Goal: Entertainment & Leisure: Consume media (video, audio)

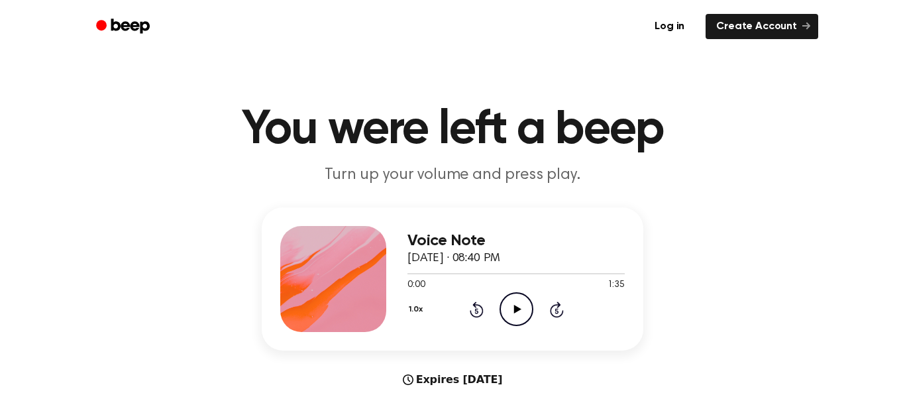
click at [528, 306] on icon "Play Audio" at bounding box center [517, 309] width 34 height 34
click at [512, 307] on icon "Pause Audio" at bounding box center [517, 309] width 34 height 34
click at [512, 307] on icon "Play Audio" at bounding box center [517, 309] width 34 height 34
click at [475, 306] on icon at bounding box center [477, 310] width 14 height 16
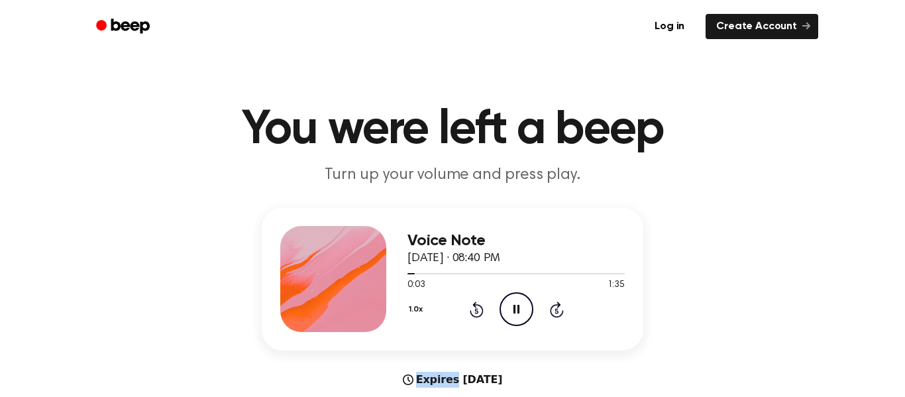
click at [475, 306] on icon at bounding box center [477, 310] width 14 height 16
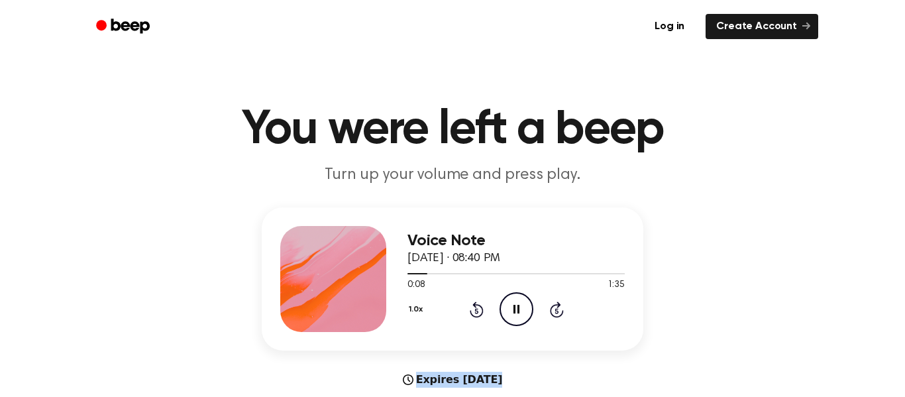
click at [532, 305] on circle at bounding box center [516, 309] width 32 height 32
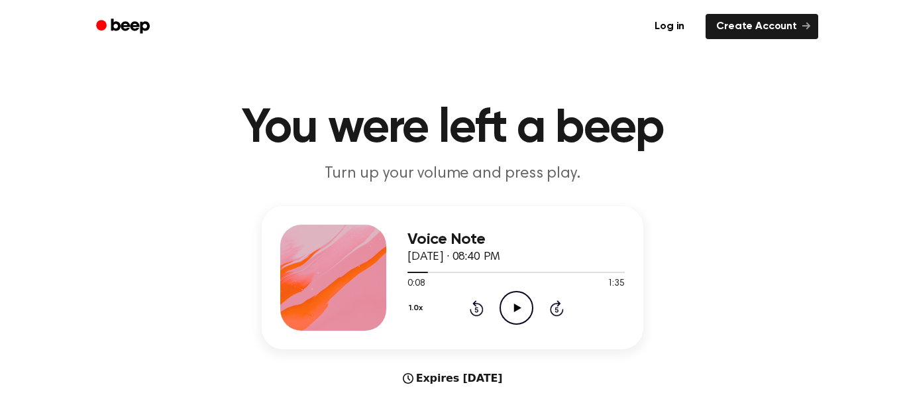
click at [506, 305] on icon "Play Audio" at bounding box center [517, 308] width 34 height 34
click at [473, 308] on icon "Rewind 5 seconds" at bounding box center [476, 308] width 15 height 17
click at [473, 307] on icon "Rewind 5 seconds" at bounding box center [476, 308] width 15 height 17
click at [473, 301] on icon "Rewind 5 seconds" at bounding box center [476, 308] width 15 height 17
click at [472, 301] on icon "Rewind 5 seconds" at bounding box center [476, 308] width 15 height 17
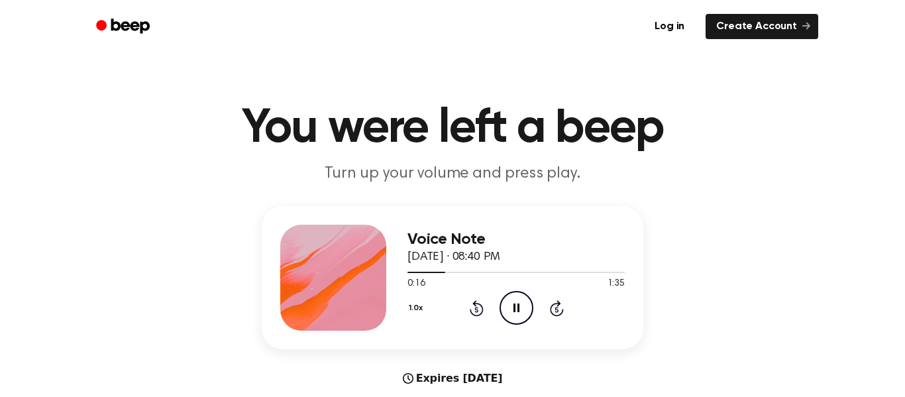
click at [504, 313] on icon "Pause Audio" at bounding box center [517, 308] width 34 height 34
click at [457, 309] on div "1.0x Rewind 5 seconds Play Audio Skip 5 seconds" at bounding box center [516, 308] width 217 height 34
click at [477, 310] on icon at bounding box center [476, 309] width 3 height 5
click at [516, 302] on icon "Play Audio" at bounding box center [517, 308] width 34 height 34
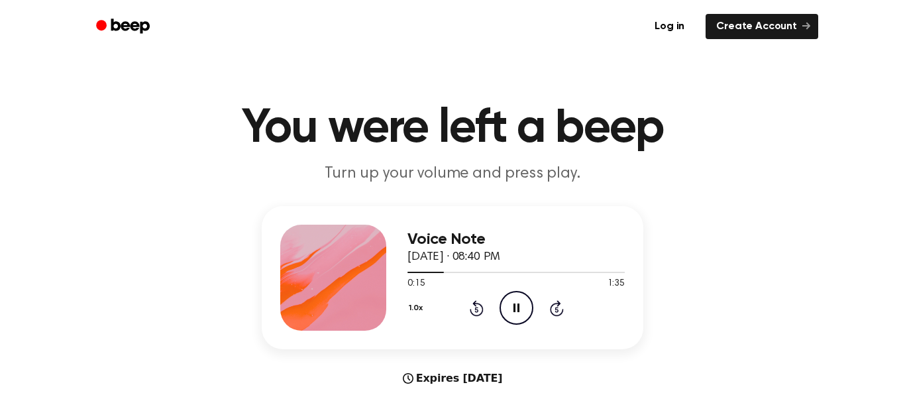
click at [502, 291] on icon "Pause Audio" at bounding box center [517, 308] width 34 height 34
click at [508, 300] on icon "Play Audio" at bounding box center [517, 308] width 34 height 34
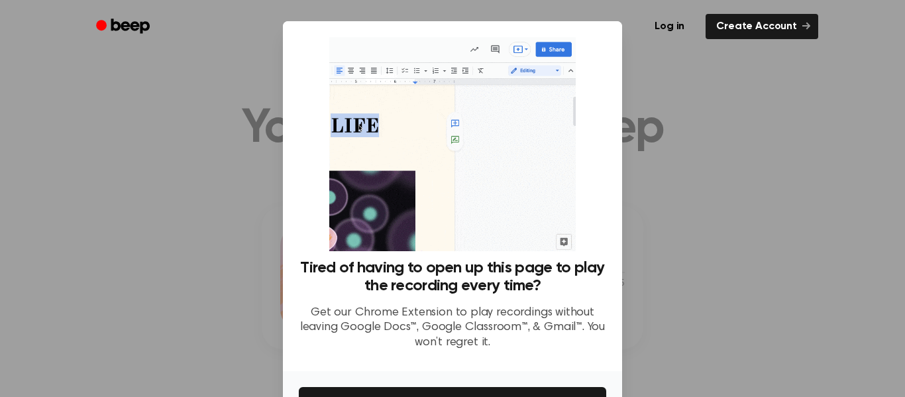
click at [720, 110] on div at bounding box center [452, 198] width 905 height 397
click at [688, 149] on div at bounding box center [452, 198] width 905 height 397
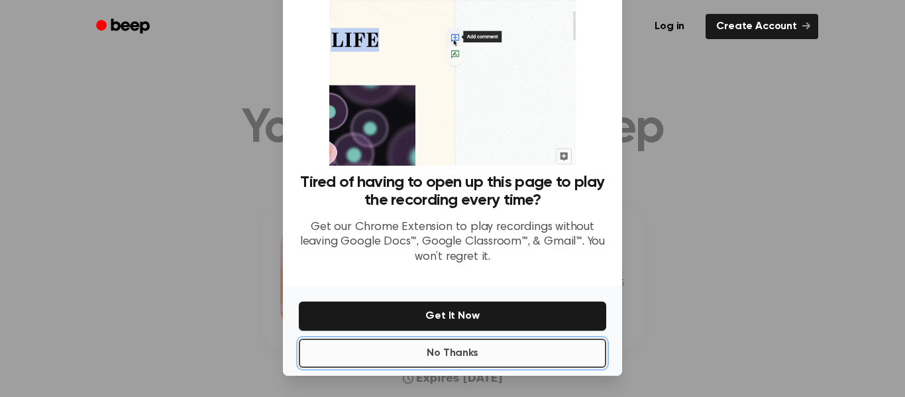
click at [524, 361] on button "No Thanks" at bounding box center [453, 353] width 308 height 29
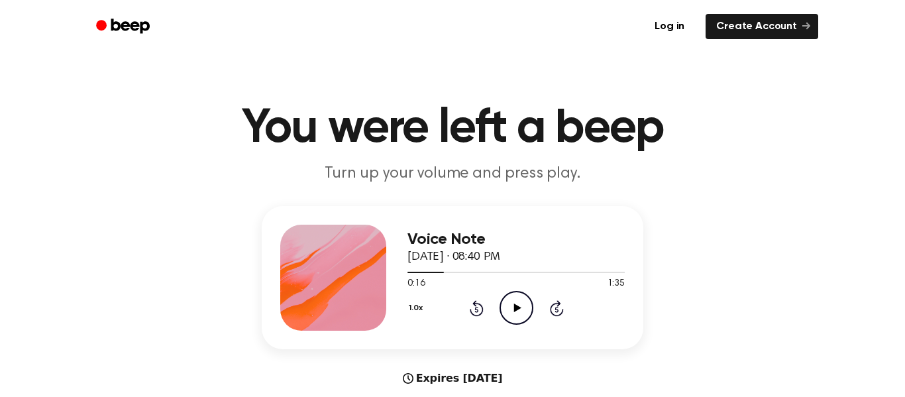
click at [522, 294] on icon "Play Audio" at bounding box center [517, 308] width 34 height 34
click at [523, 308] on icon "Pause Audio" at bounding box center [517, 308] width 34 height 34
click at [526, 307] on icon "Play Audio" at bounding box center [517, 308] width 34 height 34
click at [474, 312] on icon "Rewind 5 seconds" at bounding box center [476, 308] width 15 height 17
click at [496, 304] on div "1.0x Rewind 5 seconds Pause Audio Skip 5 seconds" at bounding box center [516, 308] width 217 height 34
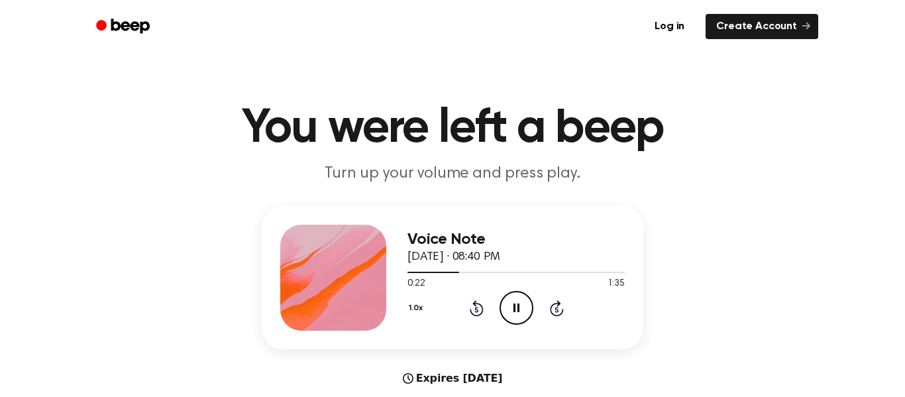
click at [523, 307] on icon "Pause Audio" at bounding box center [517, 308] width 34 height 34
click at [477, 310] on icon at bounding box center [476, 309] width 3 height 5
click at [516, 308] on icon at bounding box center [517, 308] width 7 height 9
click at [498, 310] on div "1.0x Rewind 5 seconds Pause Audio Skip 5 seconds" at bounding box center [516, 308] width 217 height 34
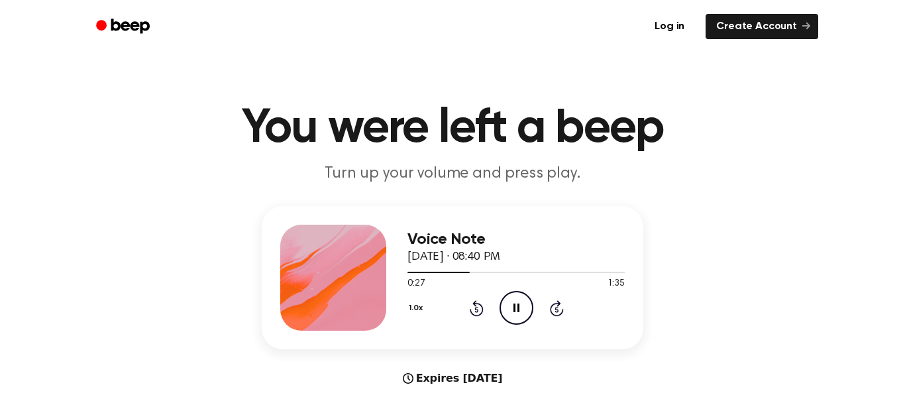
click at [503, 307] on icon "Pause Audio" at bounding box center [517, 308] width 34 height 34
click at [514, 308] on icon at bounding box center [517, 308] width 7 height 9
click at [461, 300] on div "1.0x Rewind 5 seconds Pause Audio Skip 5 seconds" at bounding box center [516, 308] width 217 height 34
click at [472, 300] on icon "Rewind 5 seconds" at bounding box center [476, 308] width 15 height 17
click at [477, 310] on icon at bounding box center [476, 309] width 3 height 5
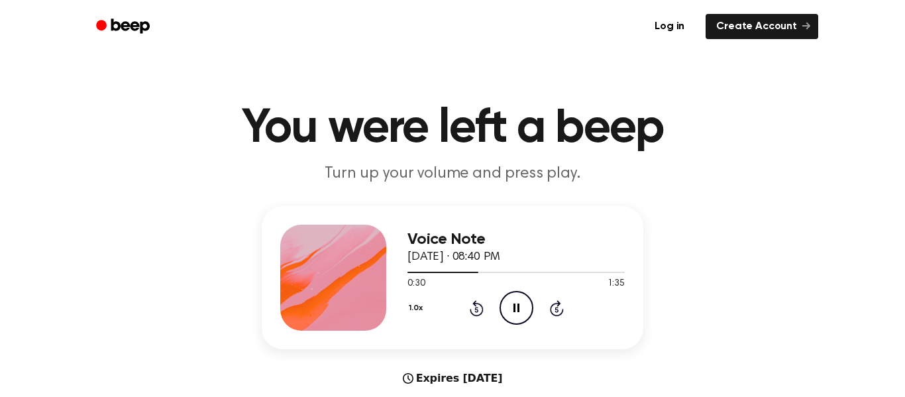
click at [503, 311] on icon "Pause Audio" at bounding box center [517, 308] width 34 height 34
click at [502, 307] on icon "Play Audio" at bounding box center [517, 308] width 34 height 34
click at [477, 310] on icon at bounding box center [476, 309] width 3 height 5
click at [518, 310] on icon at bounding box center [517, 308] width 6 height 9
click at [477, 310] on icon at bounding box center [476, 309] width 3 height 5
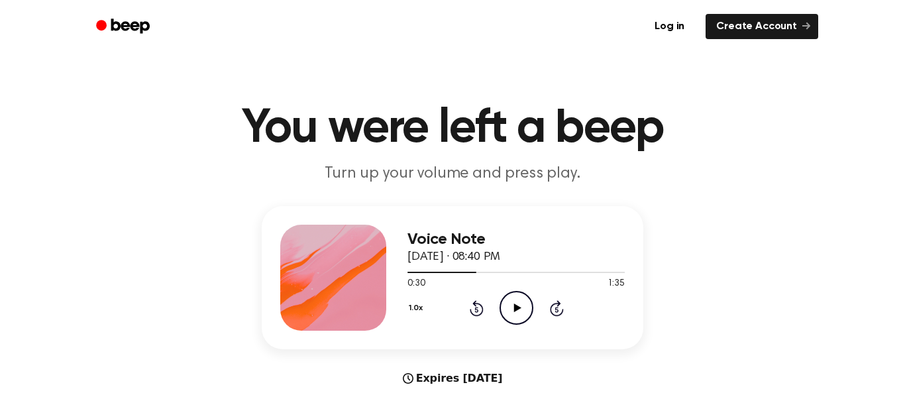
click at [508, 309] on icon "Play Audio" at bounding box center [517, 308] width 34 height 34
click at [477, 307] on icon "Rewind 5 seconds" at bounding box center [476, 308] width 15 height 17
click at [477, 310] on icon at bounding box center [476, 309] width 3 height 5
click at [518, 310] on icon at bounding box center [517, 308] width 6 height 9
click at [510, 296] on icon "Play Audio" at bounding box center [517, 308] width 34 height 34
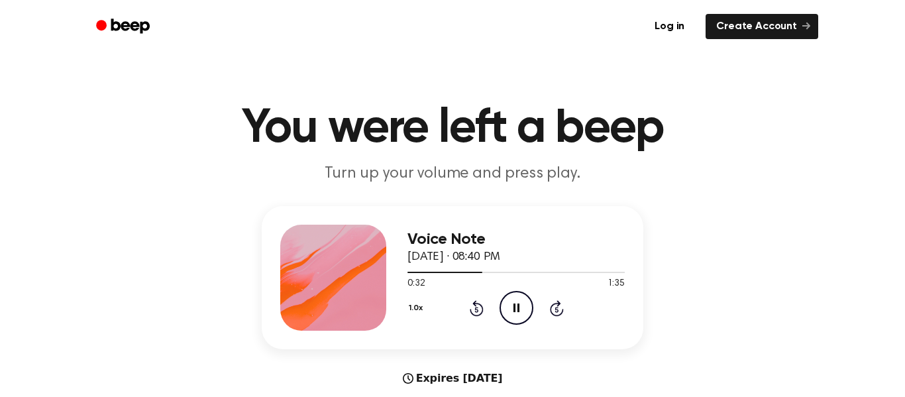
click at [540, 288] on div "0:32 1:35" at bounding box center [516, 284] width 217 height 14
click at [513, 294] on icon "Pause Audio" at bounding box center [517, 308] width 34 height 34
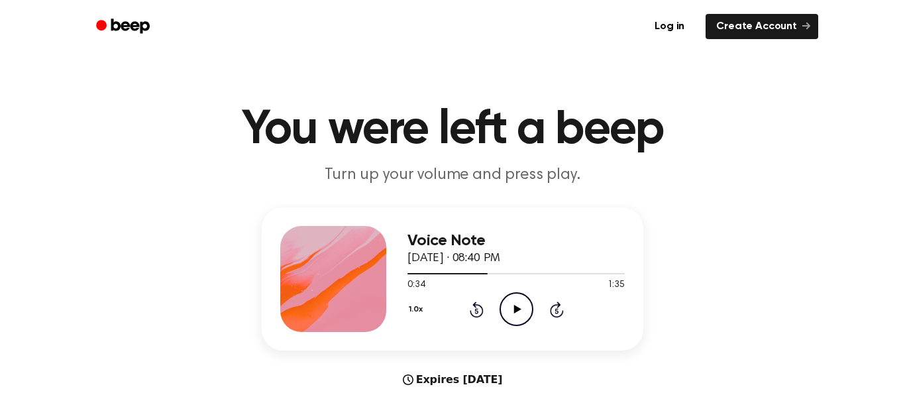
click at [528, 301] on icon "Play Audio" at bounding box center [517, 309] width 34 height 34
click at [530, 296] on icon "Pause Audio" at bounding box center [517, 309] width 34 height 34
click at [512, 306] on icon "Play Audio" at bounding box center [517, 309] width 34 height 34
click at [515, 306] on icon at bounding box center [517, 309] width 6 height 9
click at [512, 312] on icon "Play Audio" at bounding box center [517, 309] width 34 height 34
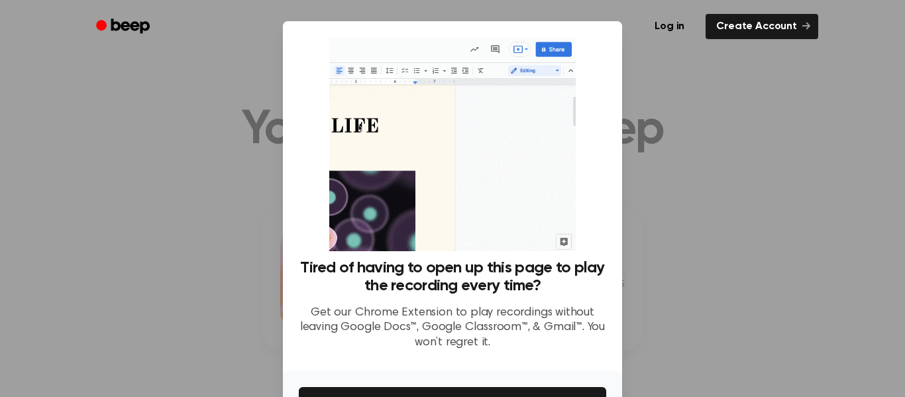
scroll to position [86, 0]
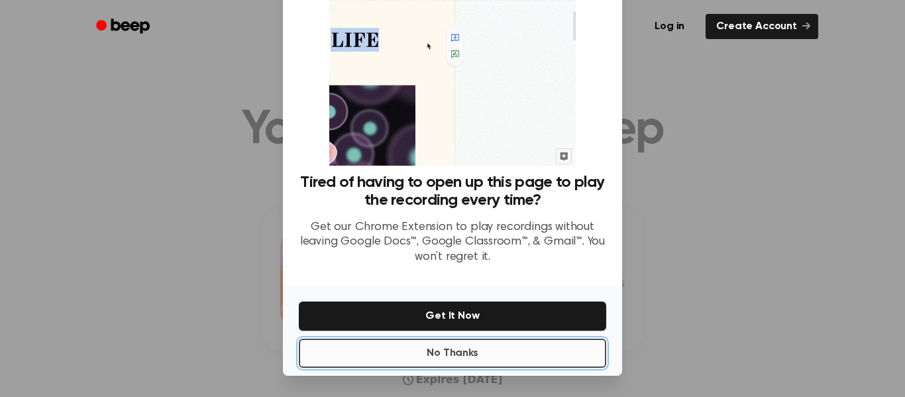
click at [494, 341] on button "No Thanks" at bounding box center [453, 353] width 308 height 29
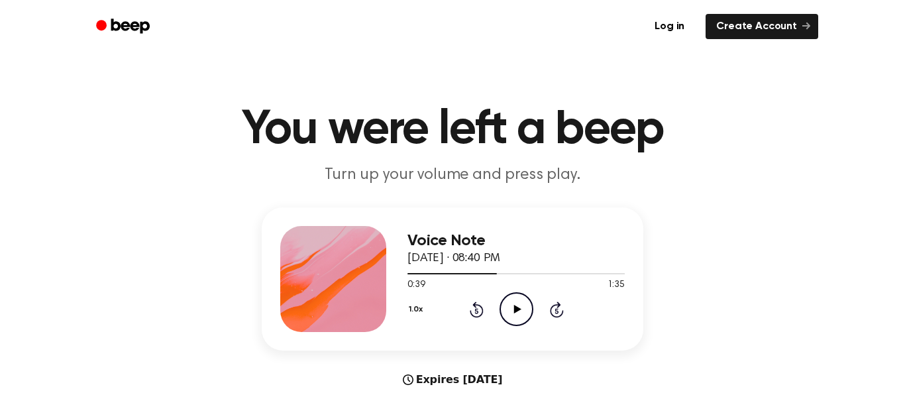
click at [517, 301] on icon "Play Audio" at bounding box center [517, 309] width 34 height 34
click at [481, 307] on icon at bounding box center [477, 310] width 14 height 16
click at [481, 313] on icon at bounding box center [477, 310] width 14 height 16
click at [500, 311] on circle at bounding box center [516, 309] width 32 height 32
click at [471, 309] on icon "Rewind 5 seconds" at bounding box center [476, 309] width 15 height 17
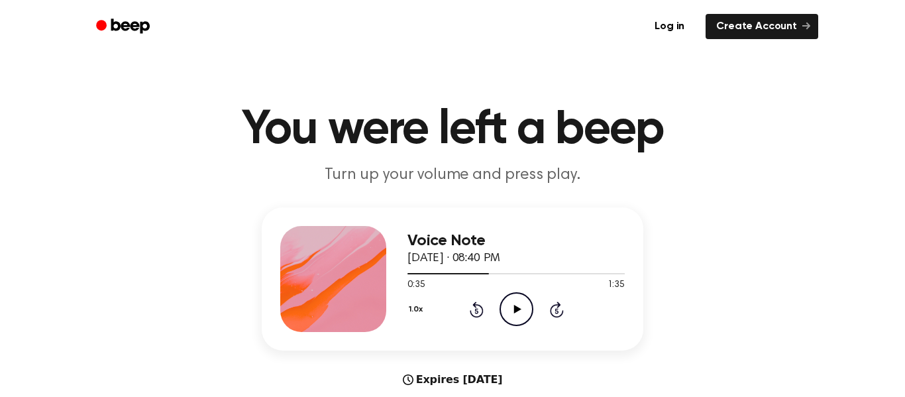
click at [504, 300] on icon "Play Audio" at bounding box center [517, 309] width 34 height 34
click at [483, 310] on icon at bounding box center [477, 310] width 14 height 16
click at [507, 306] on icon "Pause Audio" at bounding box center [517, 309] width 34 height 34
click at [510, 304] on icon "Play Audio" at bounding box center [517, 309] width 34 height 34
click at [502, 306] on icon "Pause Audio" at bounding box center [517, 309] width 34 height 34
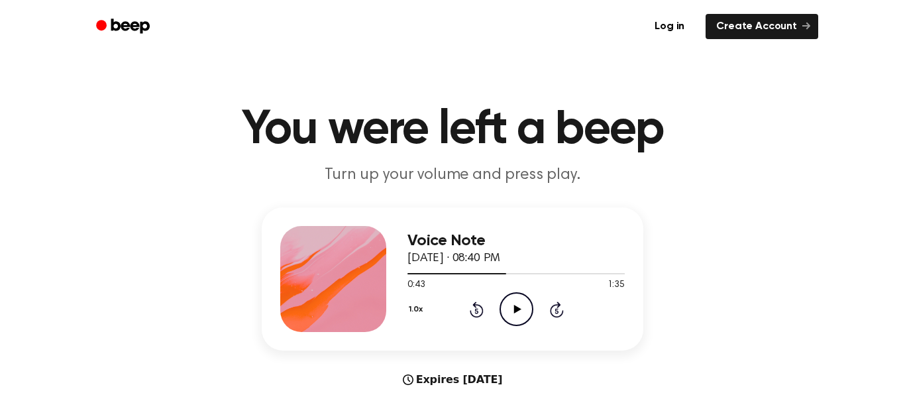
click at [456, 313] on div "1.0x Rewind 5 seconds Play Audio Skip 5 seconds" at bounding box center [516, 309] width 217 height 34
click at [518, 314] on icon "Play Audio" at bounding box center [517, 309] width 34 height 34
click at [477, 311] on icon at bounding box center [476, 310] width 3 height 5
click at [476, 312] on icon "Rewind 5 seconds" at bounding box center [476, 309] width 15 height 17
click at [477, 311] on icon at bounding box center [476, 310] width 3 height 5
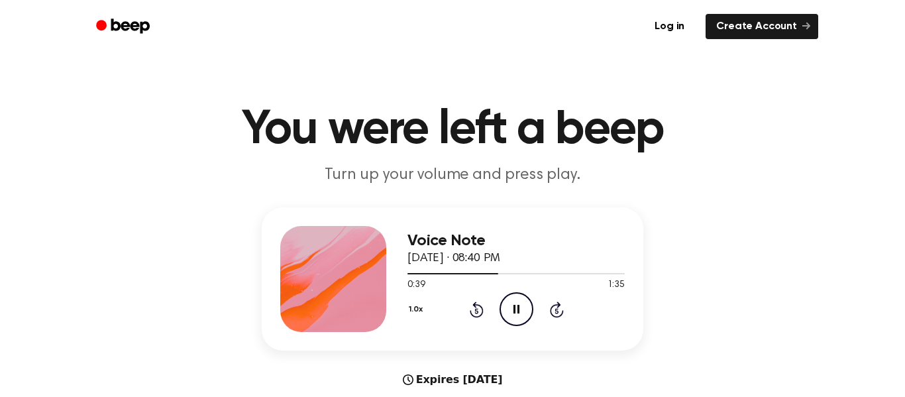
click at [477, 311] on icon at bounding box center [476, 310] width 3 height 5
click at [516, 312] on icon "Pause Audio" at bounding box center [517, 309] width 34 height 34
click at [513, 310] on icon "Play Audio" at bounding box center [517, 309] width 34 height 34
click at [510, 306] on icon "Pause Audio" at bounding box center [517, 309] width 34 height 34
click at [471, 310] on icon "Rewind 5 seconds" at bounding box center [476, 309] width 15 height 17
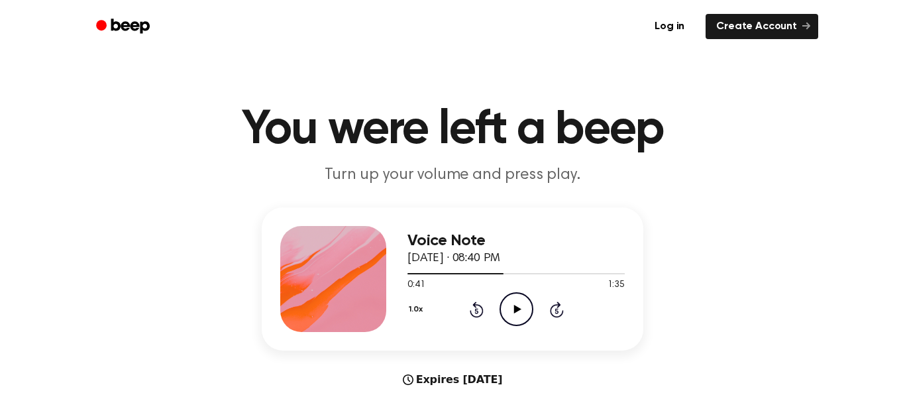
click at [515, 298] on icon "Play Audio" at bounding box center [517, 309] width 34 height 34
click at [510, 312] on icon "Pause Audio" at bounding box center [517, 309] width 34 height 34
click at [512, 314] on icon "Play Audio" at bounding box center [517, 309] width 34 height 34
click at [514, 304] on icon "Pause Audio" at bounding box center [517, 309] width 34 height 34
click at [522, 316] on icon "Play Audio" at bounding box center [517, 309] width 34 height 34
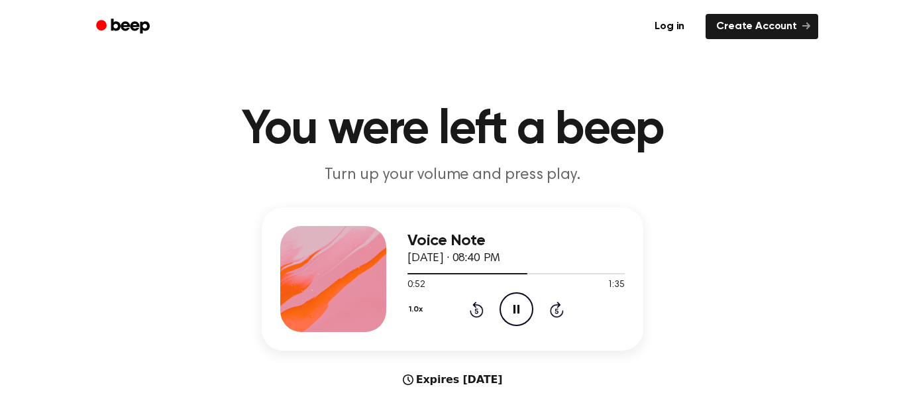
click at [473, 307] on icon "Rewind 5 seconds" at bounding box center [476, 309] width 15 height 17
click at [506, 300] on icon "Pause Audio" at bounding box center [517, 309] width 34 height 34
click at [510, 304] on icon "Play Audio" at bounding box center [517, 309] width 34 height 34
click at [473, 310] on icon "Rewind 5 seconds" at bounding box center [476, 309] width 15 height 17
click at [471, 310] on icon "Rewind 5 seconds" at bounding box center [476, 309] width 15 height 17
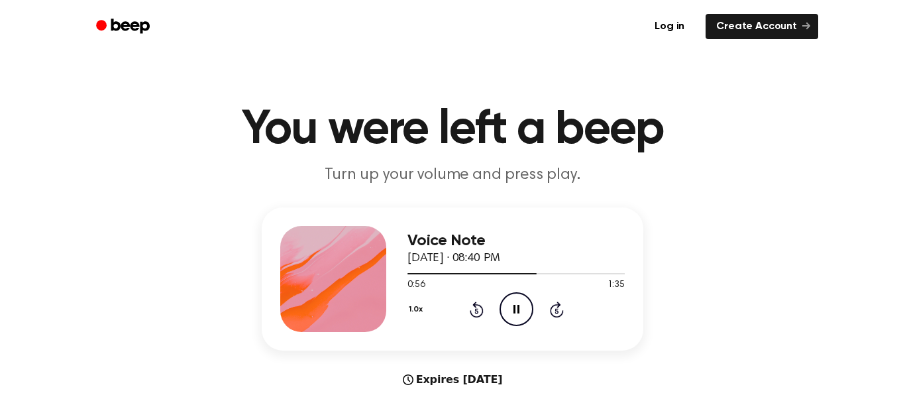
click at [514, 304] on icon "Pause Audio" at bounding box center [517, 309] width 34 height 34
click at [496, 307] on div "1.0x Rewind 5 seconds Play Audio Skip 5 seconds" at bounding box center [516, 309] width 217 height 34
click at [506, 298] on icon "Play Audio" at bounding box center [517, 309] width 34 height 34
click at [475, 306] on icon at bounding box center [477, 310] width 14 height 16
click at [506, 304] on icon "Pause Audio" at bounding box center [517, 309] width 34 height 34
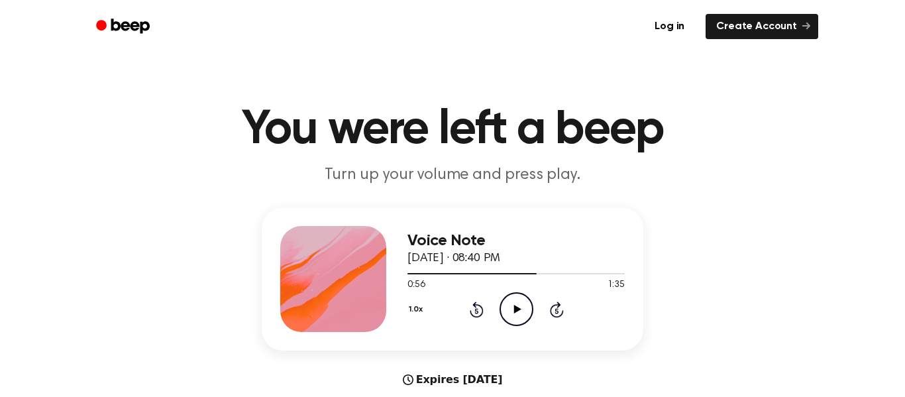
click at [504, 308] on icon "Play Audio" at bounding box center [517, 309] width 34 height 34
click at [477, 311] on icon at bounding box center [476, 310] width 3 height 5
click at [528, 300] on icon "Pause Audio" at bounding box center [517, 309] width 34 height 34
click at [524, 323] on icon "Play Audio" at bounding box center [517, 309] width 34 height 34
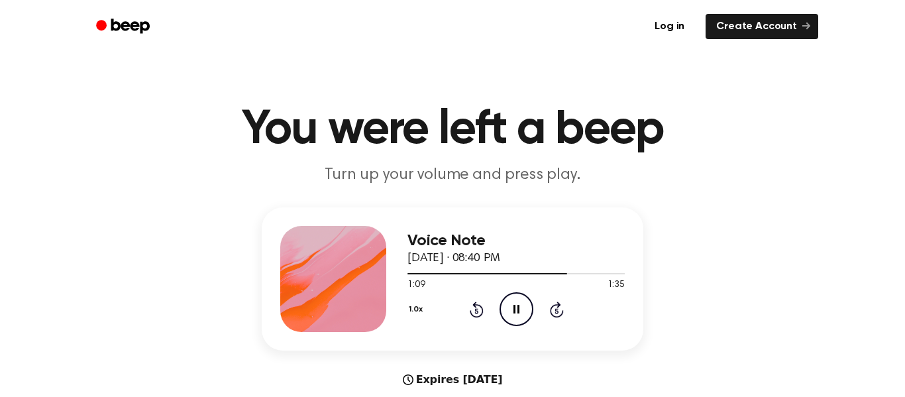
click at [520, 314] on icon "Pause Audio" at bounding box center [517, 309] width 34 height 34
click at [480, 311] on icon "Rewind 5 seconds" at bounding box center [476, 309] width 15 height 17
click at [479, 306] on icon at bounding box center [477, 310] width 14 height 16
click at [517, 300] on icon "Play Audio" at bounding box center [517, 309] width 34 height 34
click at [475, 306] on icon at bounding box center [477, 310] width 14 height 16
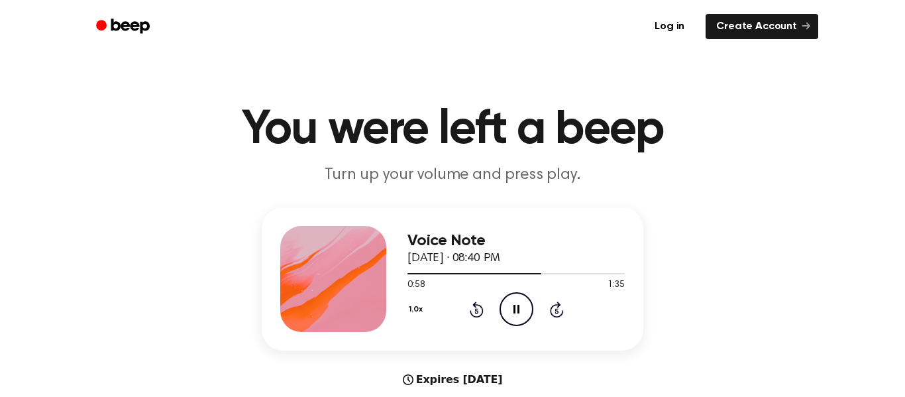
click at [477, 311] on icon at bounding box center [476, 310] width 3 height 5
click at [517, 302] on icon "Pause Audio" at bounding box center [517, 309] width 34 height 34
click at [517, 291] on div "0:59 1:35" at bounding box center [516, 285] width 217 height 14
click at [508, 312] on icon "Play Audio" at bounding box center [517, 309] width 34 height 34
click at [477, 311] on icon at bounding box center [476, 310] width 3 height 5
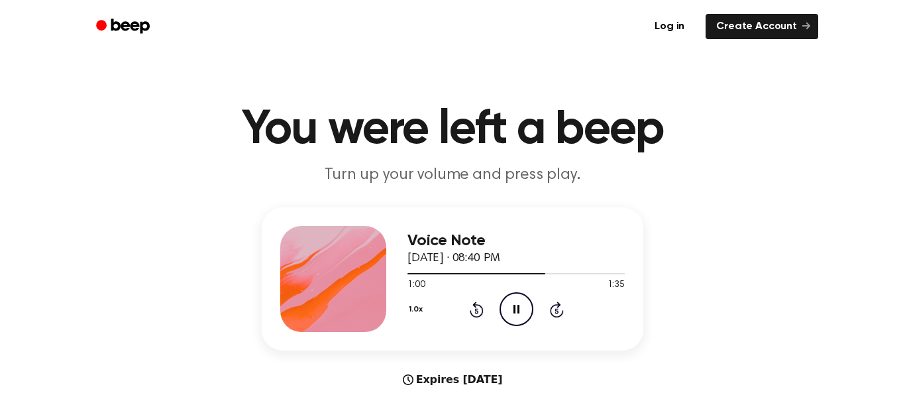
click at [515, 307] on icon at bounding box center [517, 309] width 6 height 9
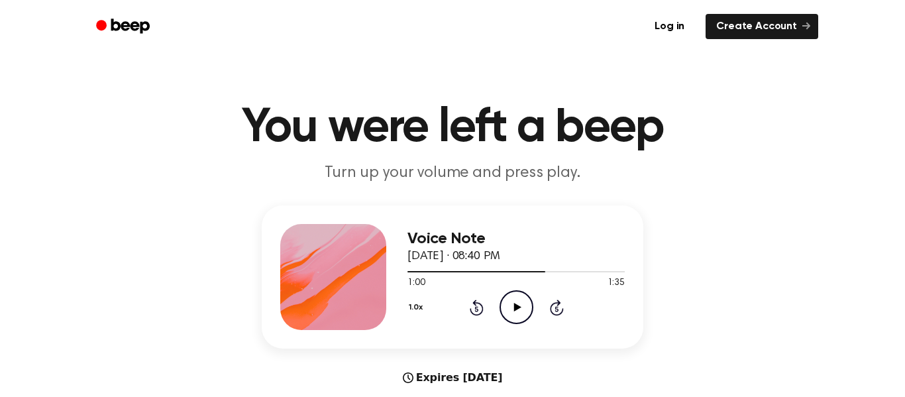
click at [512, 302] on icon "Play Audio" at bounding box center [517, 307] width 34 height 34
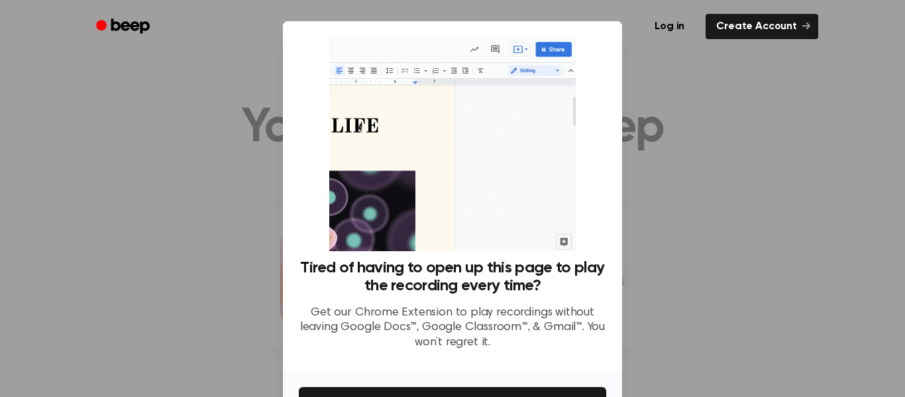
scroll to position [86, 0]
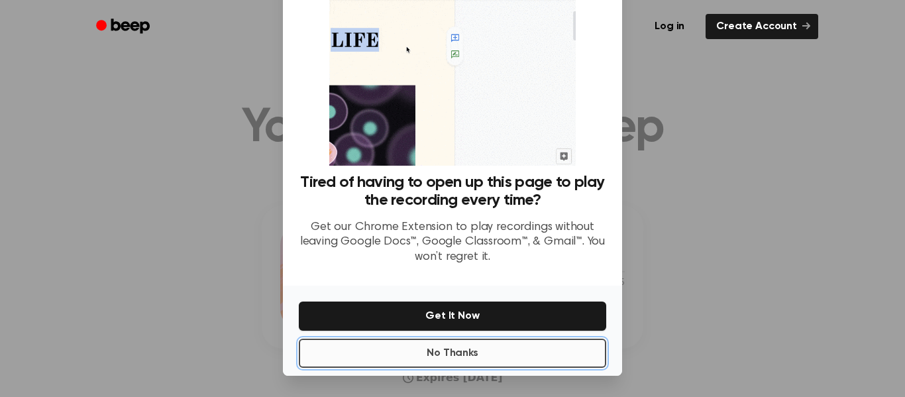
click at [536, 349] on button "No Thanks" at bounding box center [453, 353] width 308 height 29
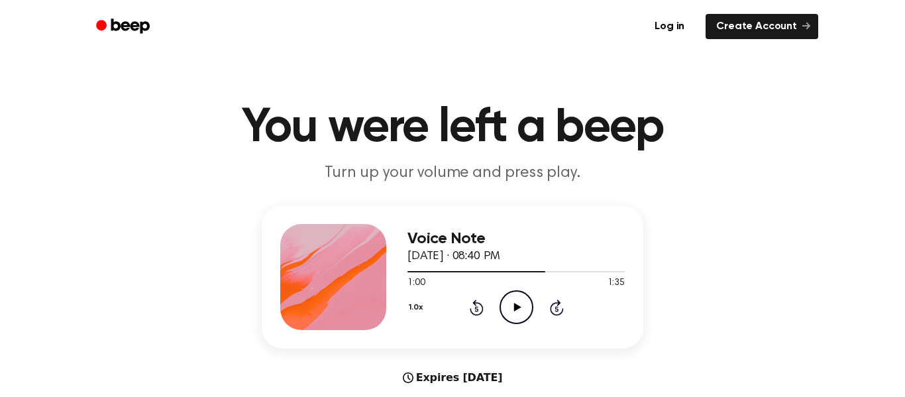
click at [514, 316] on icon "Play Audio" at bounding box center [517, 307] width 34 height 34
click at [509, 306] on icon "Pause Audio" at bounding box center [517, 308] width 34 height 34
click at [510, 302] on icon "Play Audio" at bounding box center [517, 308] width 34 height 34
click at [477, 310] on icon at bounding box center [476, 309] width 3 height 5
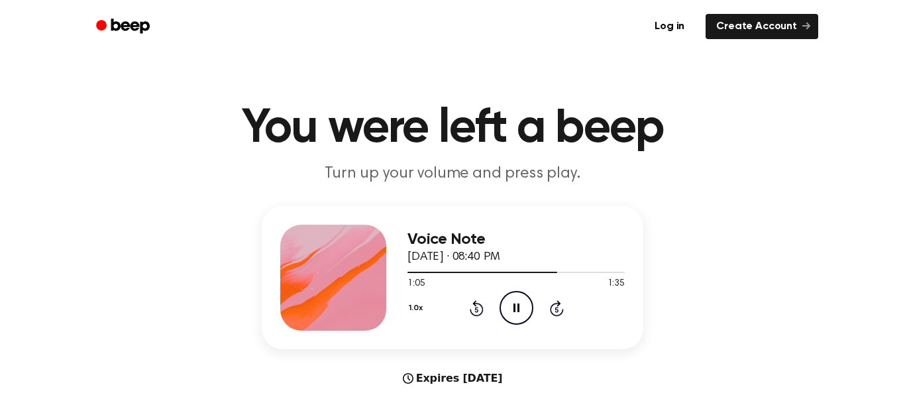
click at [512, 308] on icon "Pause Audio" at bounding box center [517, 308] width 34 height 34
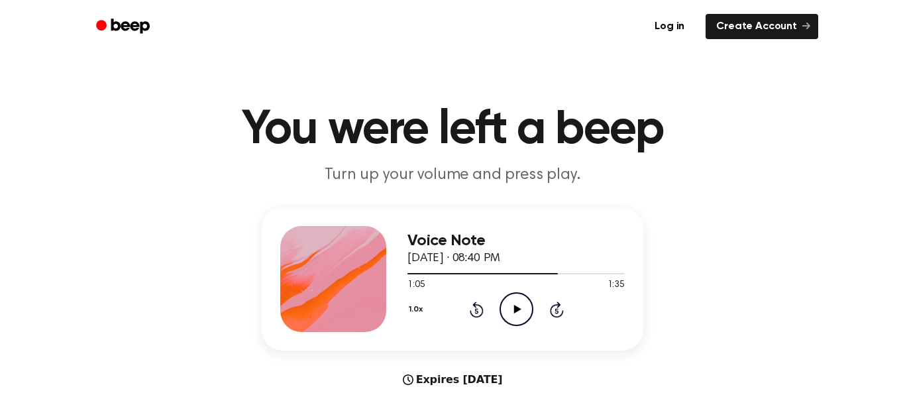
click at [513, 313] on icon "Play Audio" at bounding box center [517, 309] width 34 height 34
click at [510, 305] on icon "Pause Audio" at bounding box center [517, 309] width 34 height 34
click at [477, 311] on icon at bounding box center [476, 310] width 3 height 5
click at [506, 315] on icon "Play Audio" at bounding box center [517, 309] width 34 height 34
click at [515, 305] on icon "Pause Audio" at bounding box center [517, 309] width 34 height 34
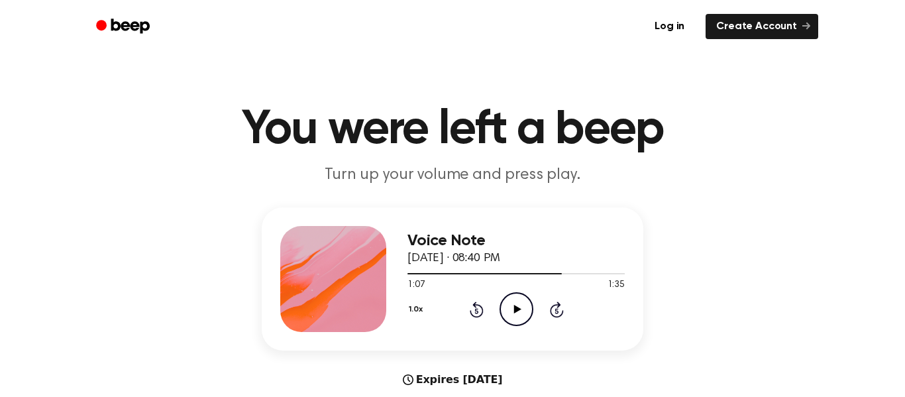
click at [518, 303] on icon "Play Audio" at bounding box center [517, 309] width 34 height 34
click at [516, 300] on icon "Pause Audio" at bounding box center [517, 309] width 34 height 34
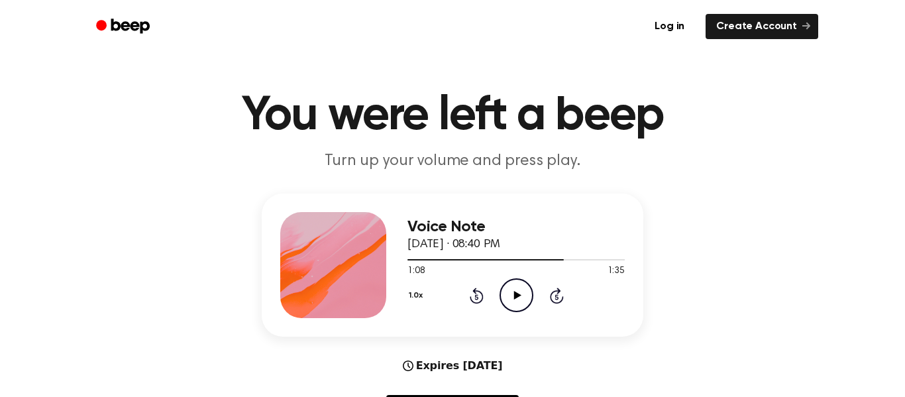
scroll to position [29, 0]
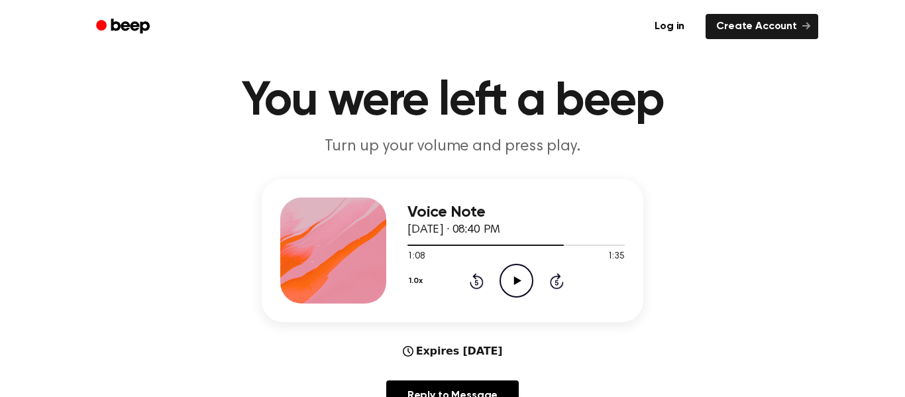
click at [477, 282] on icon at bounding box center [476, 282] width 3 height 5
click at [515, 278] on icon at bounding box center [517, 280] width 7 height 9
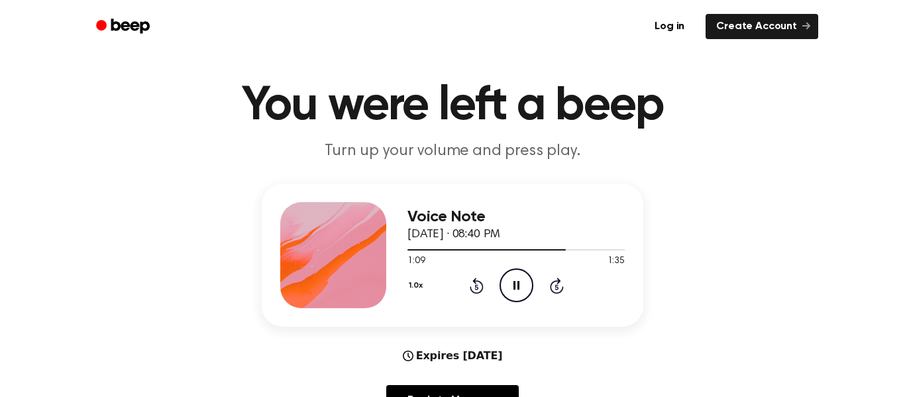
scroll to position [25, 0]
click at [510, 252] on div at bounding box center [516, 248] width 217 height 11
click at [572, 247] on div at bounding box center [516, 249] width 217 height 11
click at [476, 281] on icon at bounding box center [477, 286] width 14 height 16
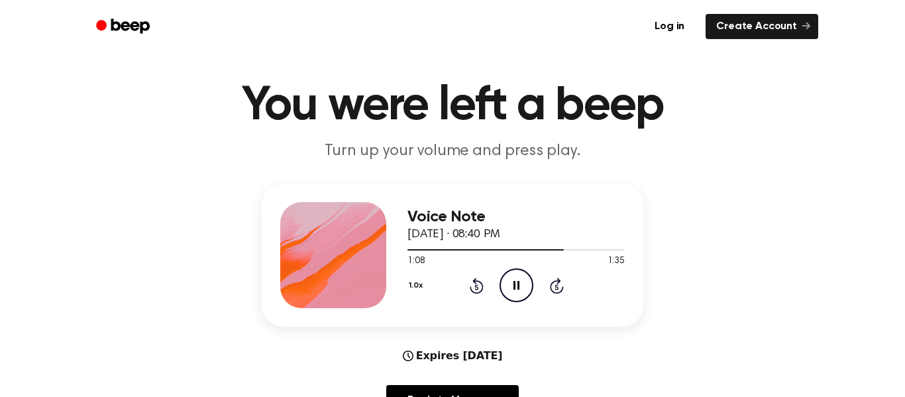
click at [477, 287] on icon at bounding box center [476, 286] width 3 height 5
click at [515, 274] on icon "Pause Audio" at bounding box center [517, 285] width 34 height 34
click at [513, 286] on icon "Play Audio" at bounding box center [517, 285] width 34 height 34
click at [470, 288] on icon at bounding box center [477, 286] width 14 height 16
click at [509, 308] on div "Voice Note [DATE] · 08:40 PM 1:11 1:35 Your browser does not support the [objec…" at bounding box center [453, 255] width 382 height 143
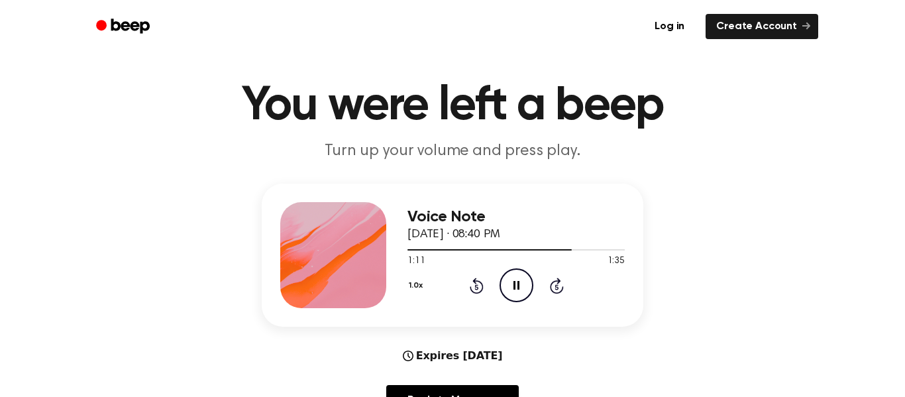
click at [524, 288] on icon "Pause Audio" at bounding box center [517, 285] width 34 height 34
click at [470, 288] on icon at bounding box center [477, 286] width 14 height 16
click at [496, 283] on div "1.0x Rewind 5 seconds Play Audio Skip 5 seconds" at bounding box center [516, 285] width 217 height 34
click at [519, 286] on icon at bounding box center [517, 285] width 7 height 9
click at [505, 292] on icon "Pause Audio" at bounding box center [517, 285] width 34 height 34
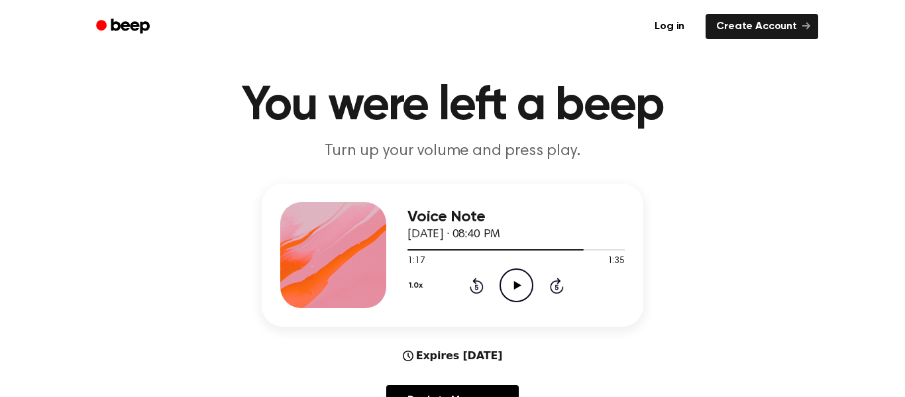
click at [523, 310] on div "Voice Note [DATE] · 08:40 PM 1:17 1:35 Your browser does not support the [objec…" at bounding box center [453, 255] width 382 height 143
click at [526, 278] on icon "Play Audio" at bounding box center [517, 285] width 34 height 34
click at [526, 288] on icon "Pause Audio" at bounding box center [517, 285] width 34 height 34
click at [518, 286] on icon at bounding box center [517, 285] width 7 height 9
click at [477, 287] on icon at bounding box center [476, 286] width 3 height 5
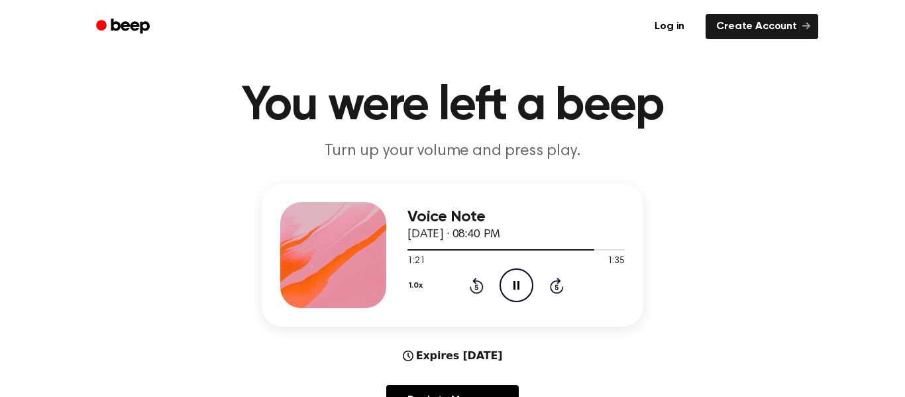
click at [508, 286] on icon "Pause Audio" at bounding box center [517, 285] width 34 height 34
click at [523, 274] on icon "Play Audio" at bounding box center [517, 285] width 34 height 34
click at [498, 284] on div "1.0x Rewind 5 seconds Pause Audio Skip 5 seconds" at bounding box center [516, 285] width 217 height 34
click at [479, 281] on icon at bounding box center [477, 286] width 14 height 16
click at [519, 280] on icon "Pause Audio" at bounding box center [517, 285] width 34 height 34
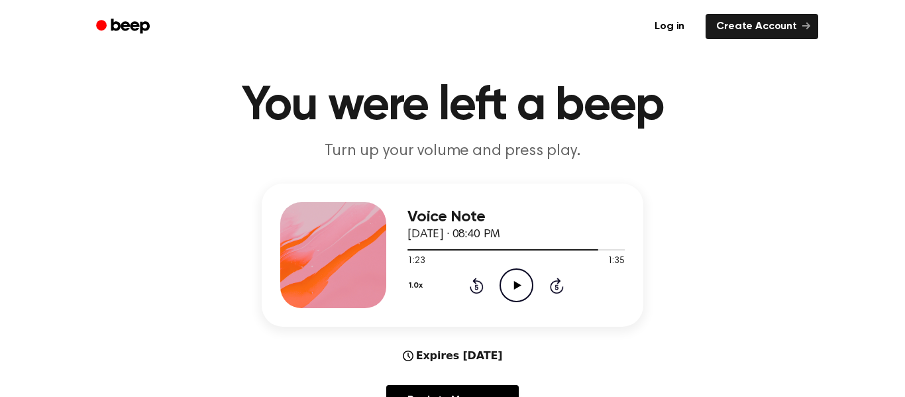
click at [514, 283] on icon "Play Audio" at bounding box center [517, 285] width 34 height 34
click at [477, 287] on icon at bounding box center [476, 286] width 3 height 5
click at [520, 291] on icon "Pause Audio" at bounding box center [517, 285] width 34 height 34
click at [516, 286] on icon at bounding box center [517, 285] width 7 height 9
click at [518, 276] on icon "Pause Audio" at bounding box center [517, 285] width 34 height 34
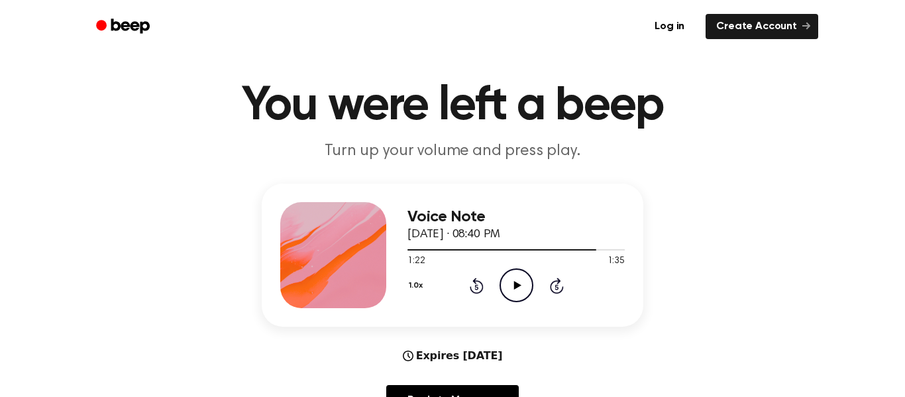
click at [510, 273] on icon "Play Audio" at bounding box center [517, 285] width 34 height 34
click at [505, 286] on icon "Pause Audio" at bounding box center [517, 285] width 34 height 34
click at [506, 278] on icon "Play Audio" at bounding box center [517, 285] width 34 height 34
click at [524, 268] on icon "Pause Audio" at bounding box center [517, 285] width 34 height 34
click at [504, 276] on icon "Play Audio" at bounding box center [517, 285] width 34 height 34
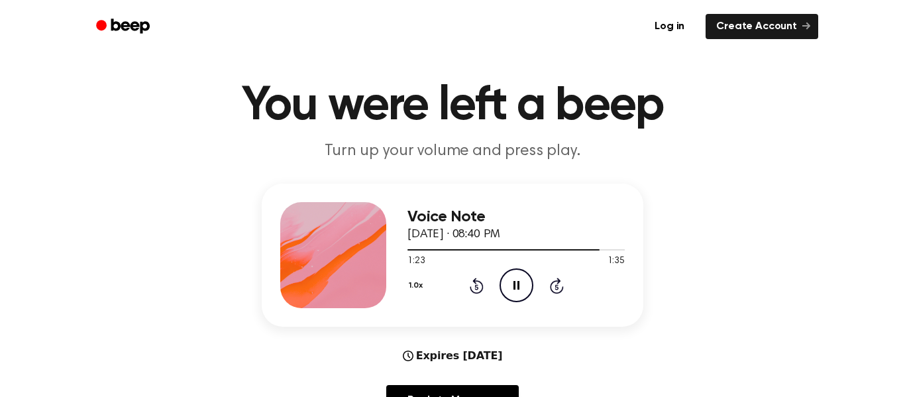
click at [512, 274] on icon "Pause Audio" at bounding box center [517, 285] width 34 height 34
click at [473, 290] on icon at bounding box center [477, 286] width 14 height 16
click at [506, 278] on icon "Play Audio" at bounding box center [517, 285] width 34 height 34
click at [473, 288] on icon "Rewind 5 seconds" at bounding box center [476, 285] width 15 height 17
click at [502, 288] on icon "Pause Audio" at bounding box center [517, 285] width 34 height 34
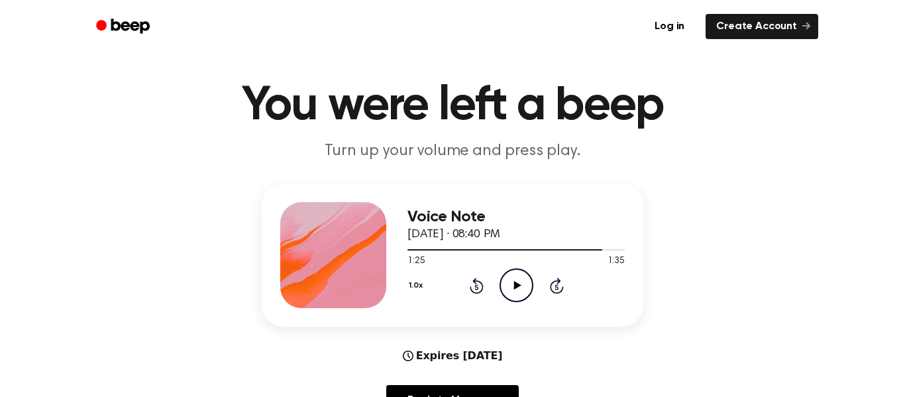
click at [477, 287] on icon at bounding box center [476, 286] width 3 height 5
click at [506, 282] on icon "Play Audio" at bounding box center [517, 285] width 34 height 34
click at [513, 279] on icon "Pause Audio" at bounding box center [517, 285] width 34 height 34
click at [512, 280] on icon "Play Audio" at bounding box center [517, 285] width 34 height 34
click at [510, 283] on icon "Pause Audio" at bounding box center [517, 285] width 34 height 34
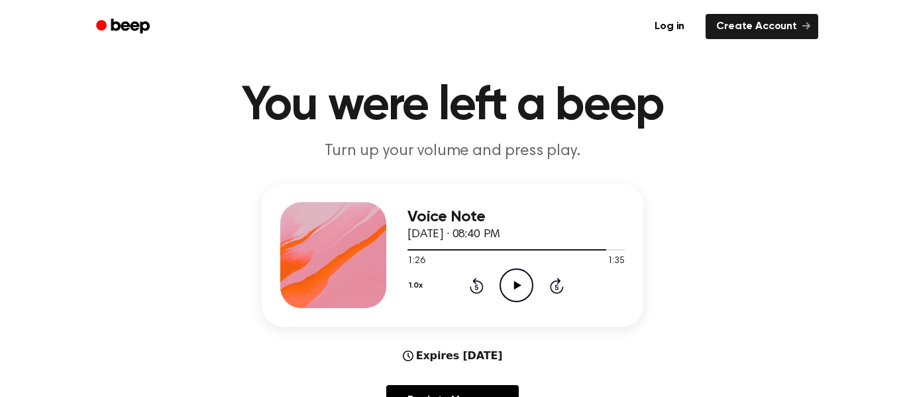
click at [509, 274] on icon "Play Audio" at bounding box center [517, 285] width 34 height 34
click at [516, 292] on icon "Pause Audio" at bounding box center [517, 285] width 34 height 34
click at [477, 287] on icon at bounding box center [476, 286] width 3 height 5
click at [508, 289] on icon "Play Audio" at bounding box center [517, 285] width 34 height 34
click at [511, 287] on icon "Pause Audio" at bounding box center [517, 285] width 34 height 34
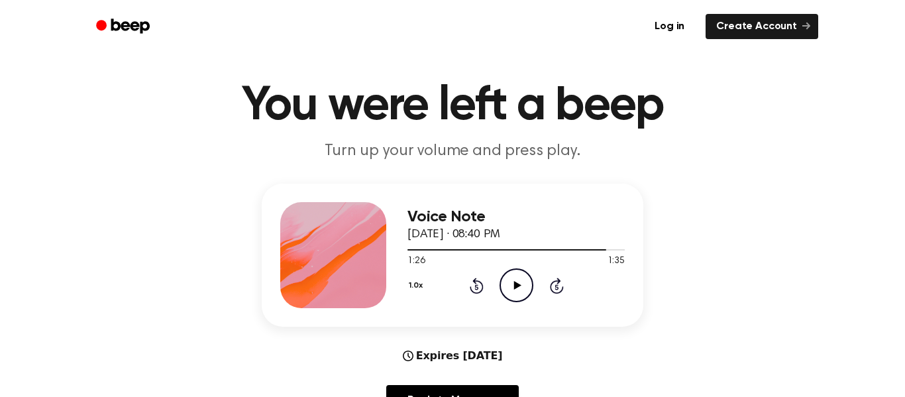
click at [512, 289] on icon "Play Audio" at bounding box center [517, 285] width 34 height 34
click at [516, 286] on icon "Pause Audio" at bounding box center [517, 285] width 34 height 34
click at [511, 272] on icon "Play Audio" at bounding box center [517, 285] width 34 height 34
click at [516, 285] on icon "Pause Audio" at bounding box center [517, 285] width 34 height 34
click at [500, 279] on icon "Play Audio" at bounding box center [517, 285] width 34 height 34
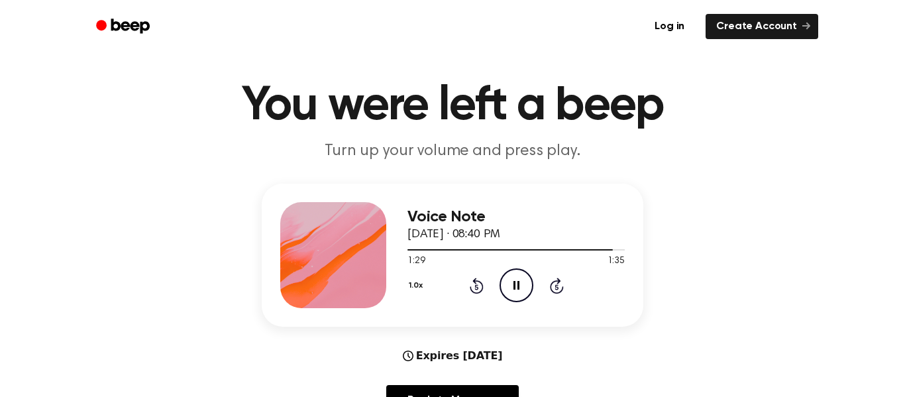
click at [520, 277] on icon "Pause Audio" at bounding box center [517, 285] width 34 height 34
click at [517, 282] on icon "Play Audio" at bounding box center [517, 285] width 34 height 34
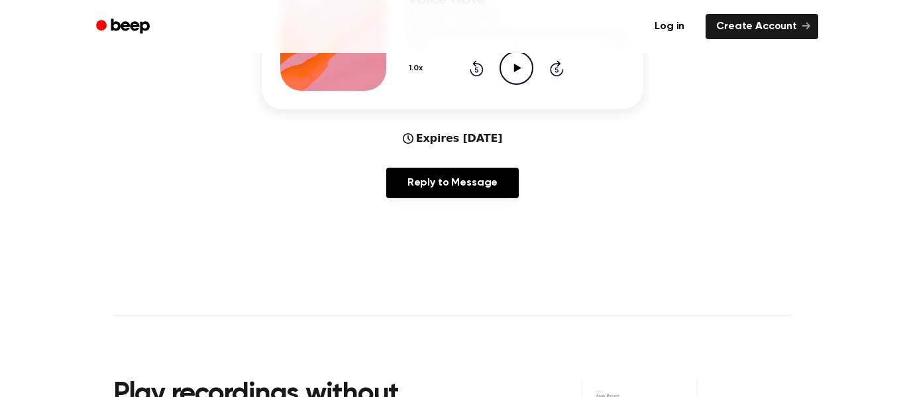
scroll to position [243, 0]
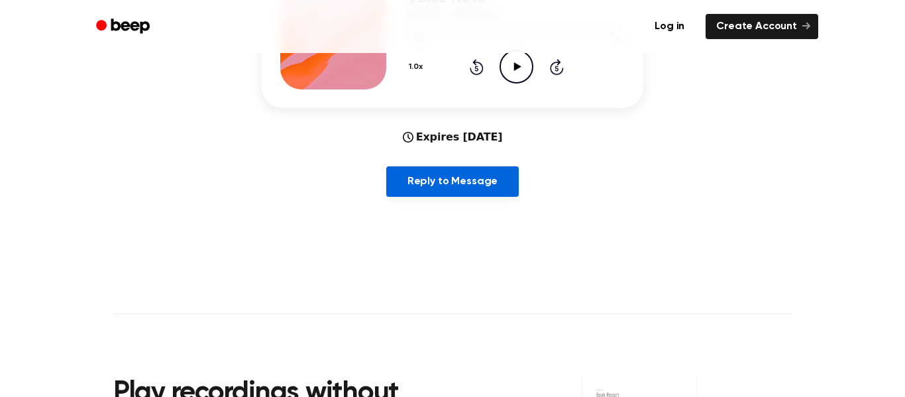
click at [483, 179] on link "Reply to Message" at bounding box center [452, 181] width 133 height 30
